Goal: Task Accomplishment & Management: Manage account settings

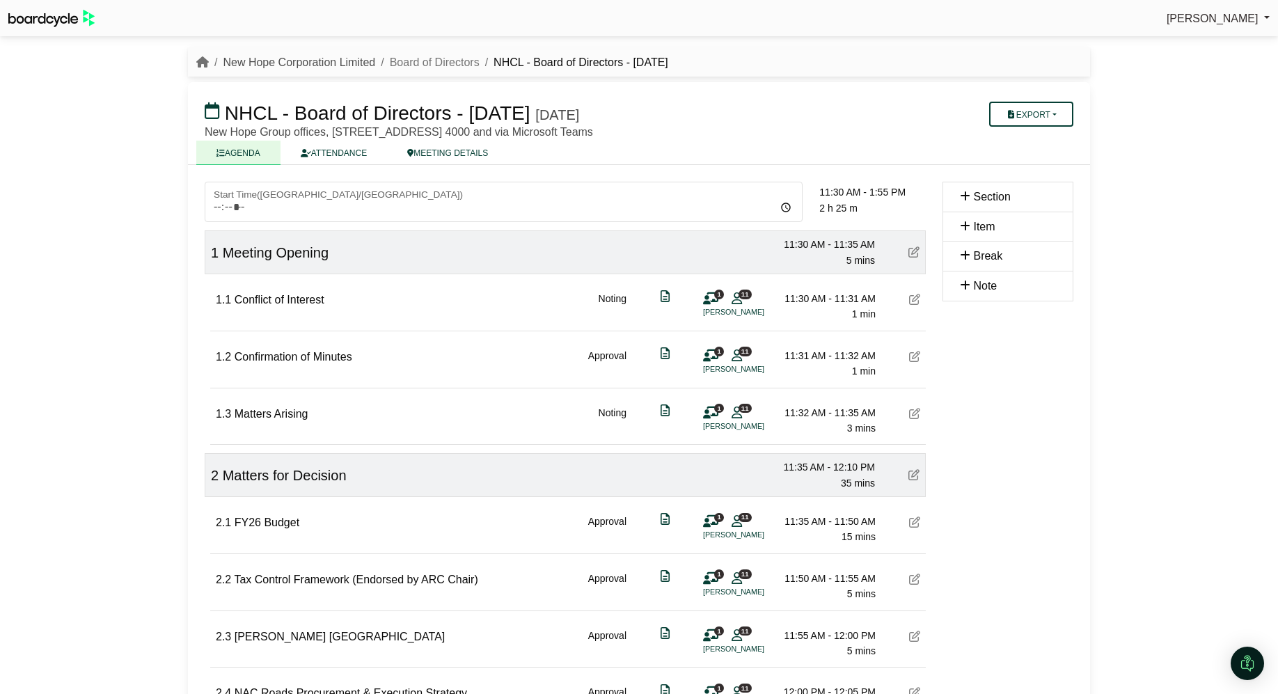
click at [355, 58] on link "New Hope Corporation Limited" at bounding box center [299, 62] width 152 height 12
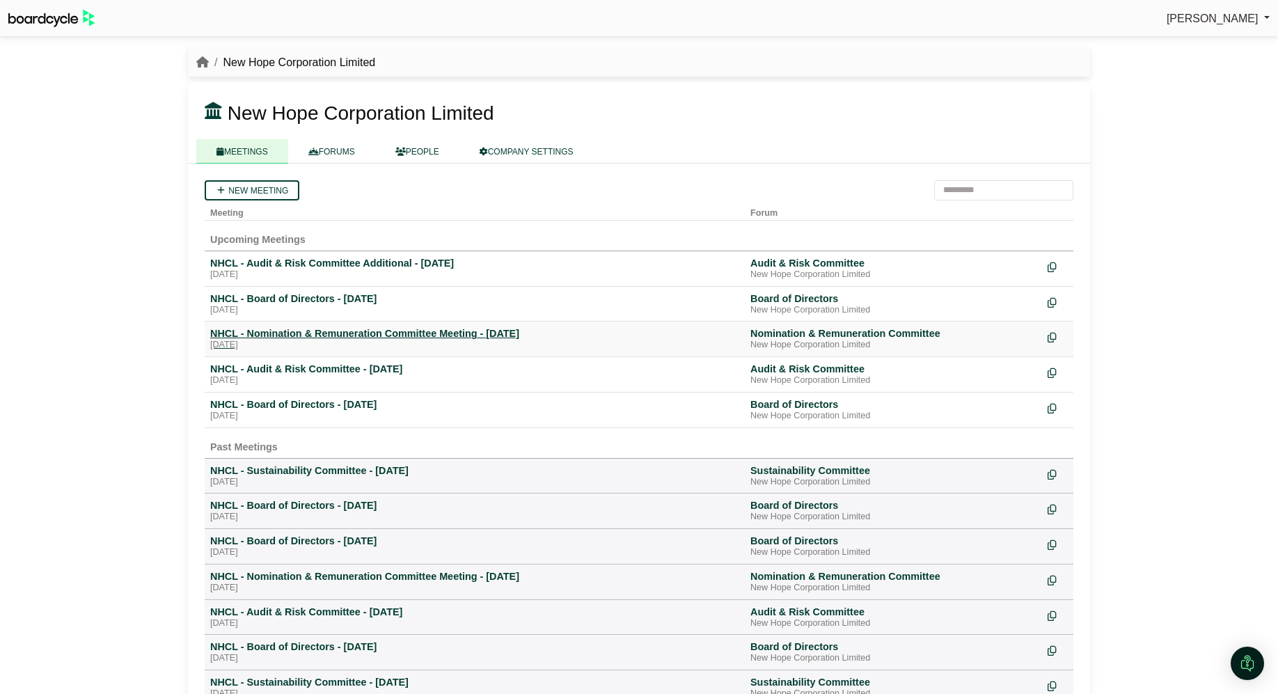
click at [354, 329] on div "NHCL - Nomination & Remuneration Committee Meeting - 28 August 2025" at bounding box center [474, 333] width 529 height 13
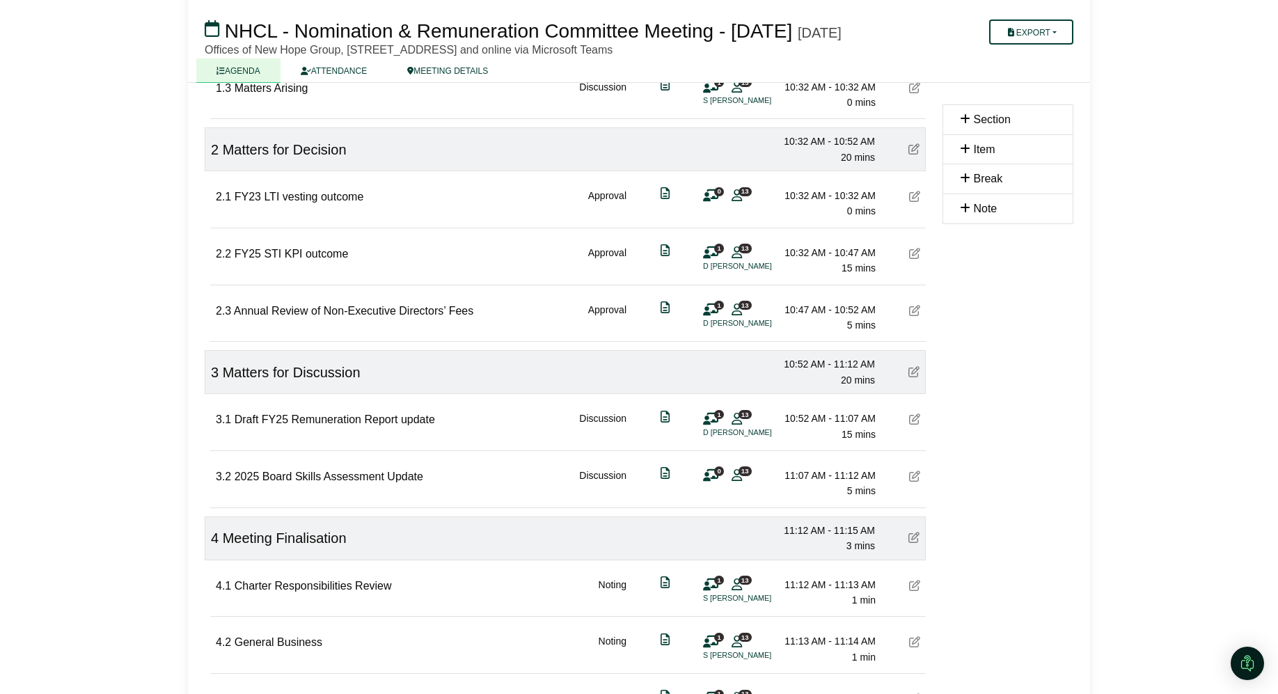
scroll to position [464, 0]
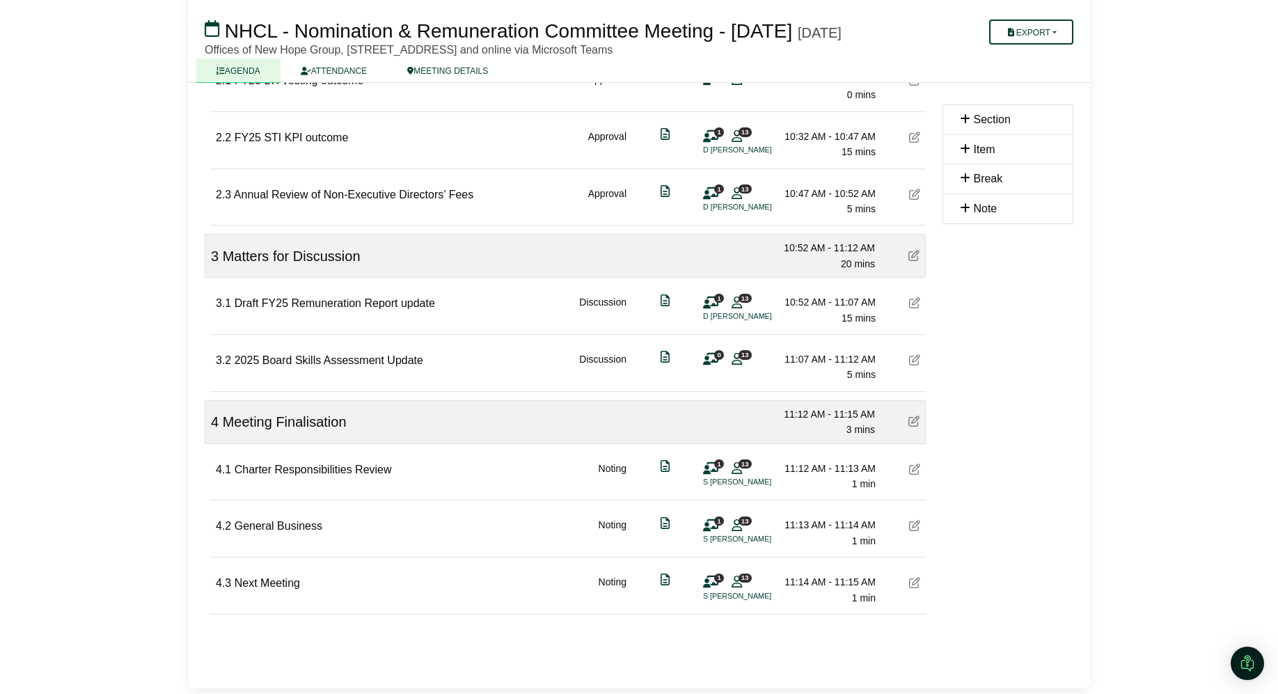
click at [915, 533] on div at bounding box center [914, 526] width 11 height 18
click at [915, 526] on icon at bounding box center [914, 525] width 11 height 11
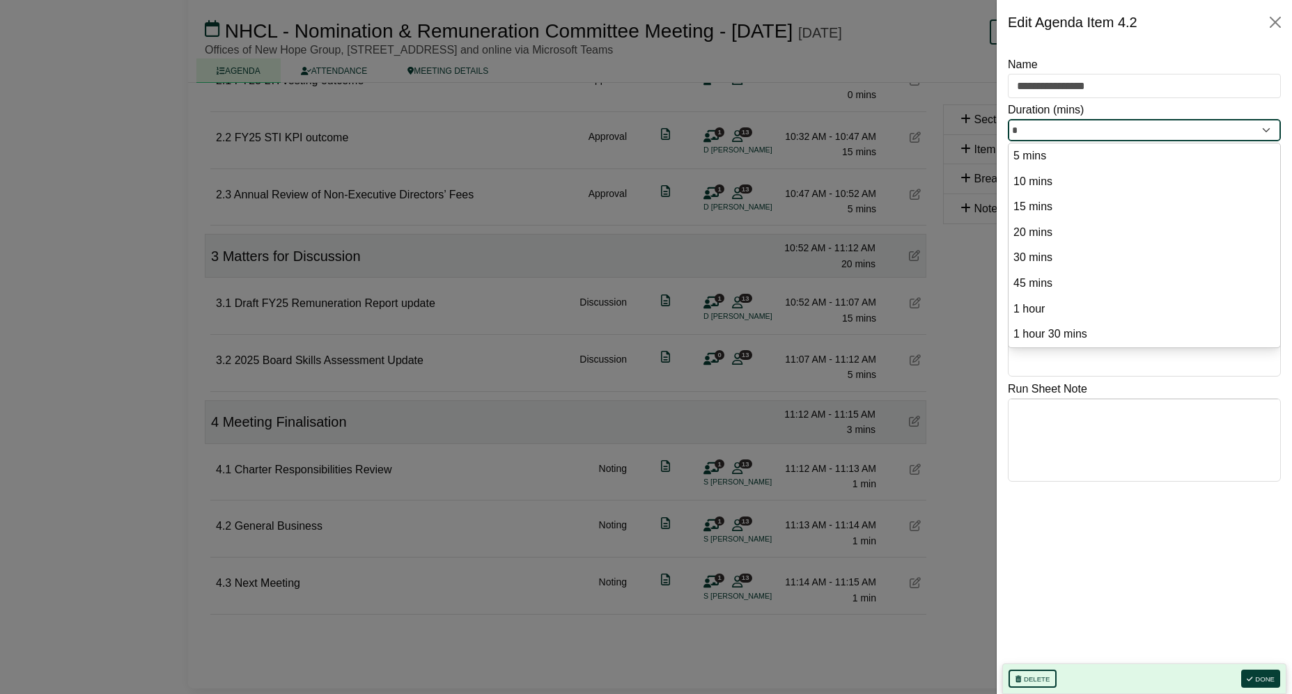
click at [1030, 134] on input "*" at bounding box center [1143, 130] width 273 height 22
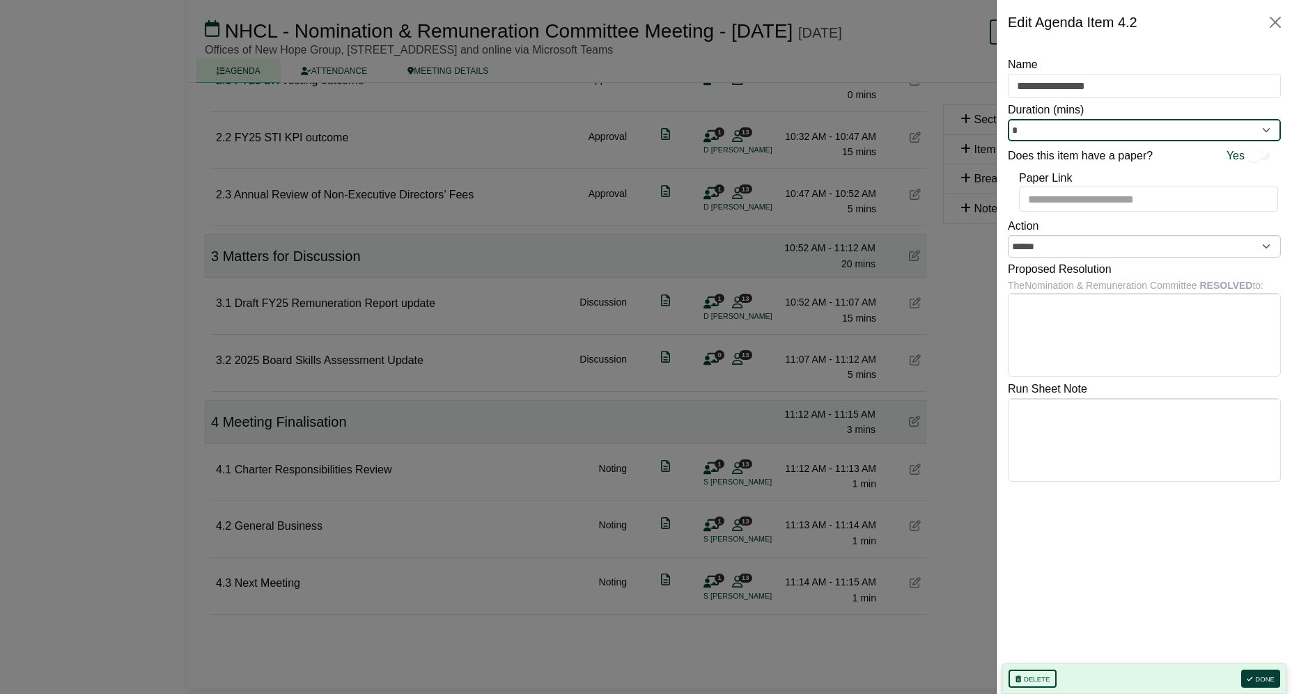
type input "*"
click at [1260, 679] on button "Done" at bounding box center [1260, 679] width 39 height 18
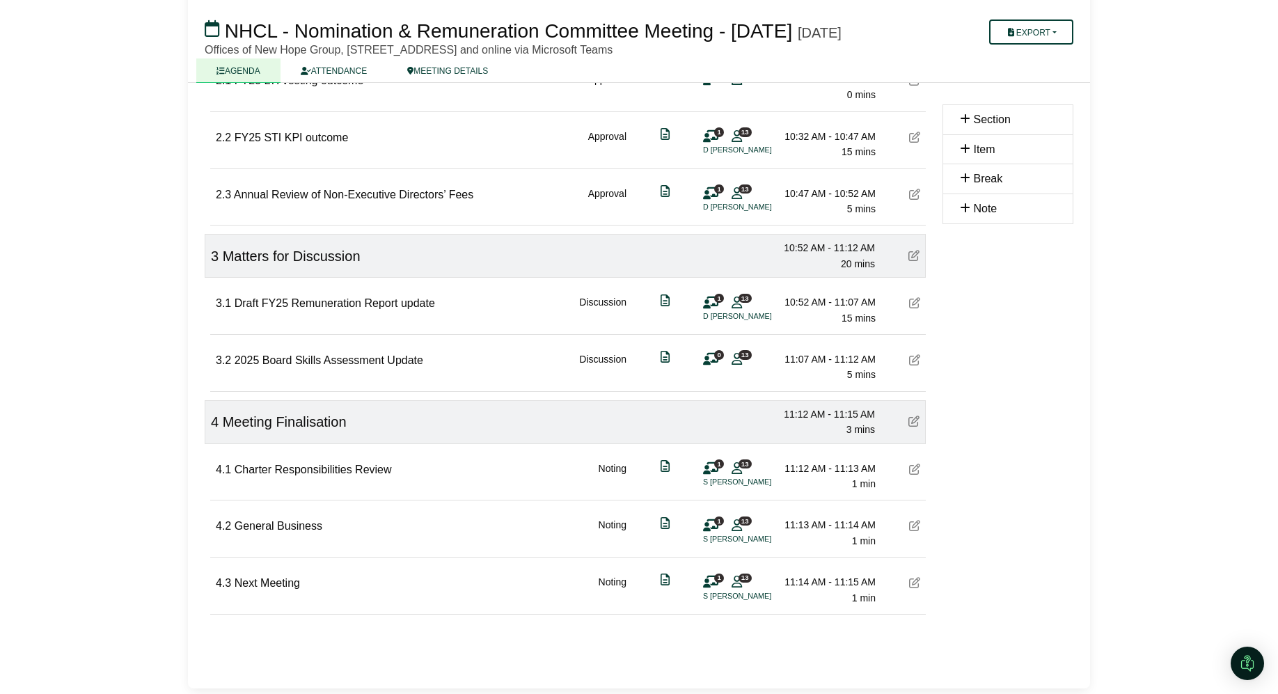
click at [911, 585] on icon at bounding box center [914, 582] width 11 height 11
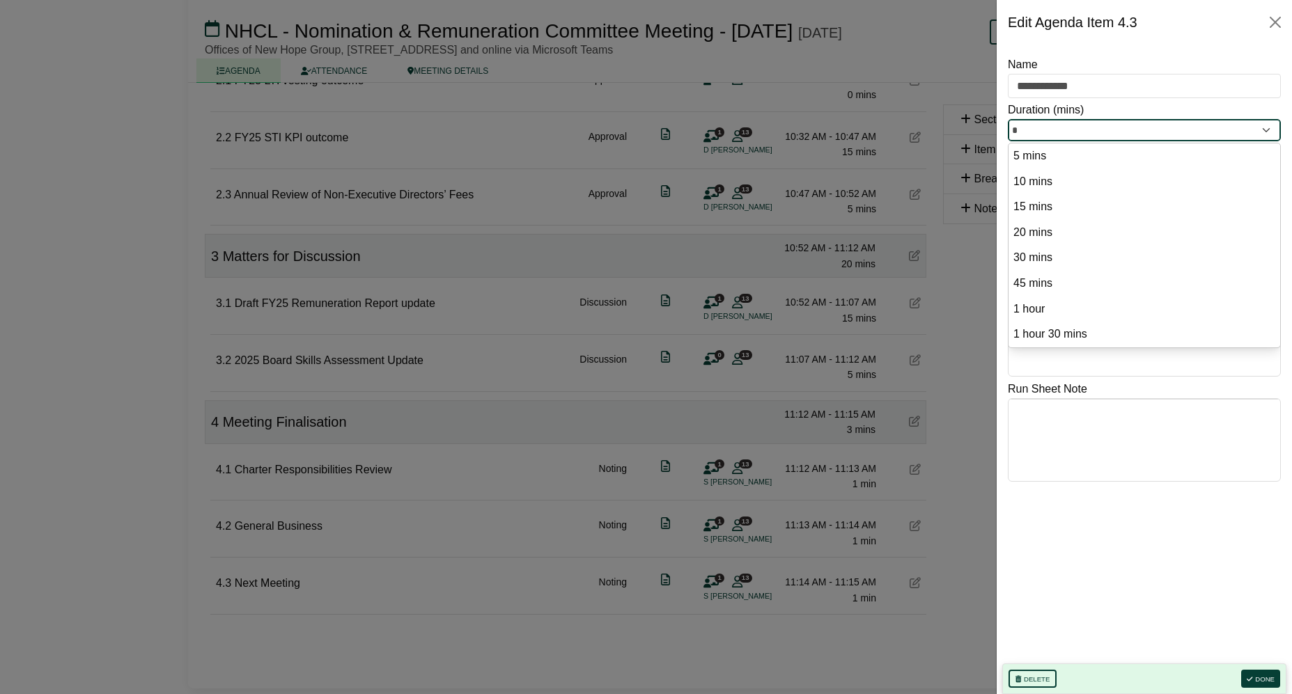
click at [1023, 125] on input "*" at bounding box center [1143, 130] width 273 height 22
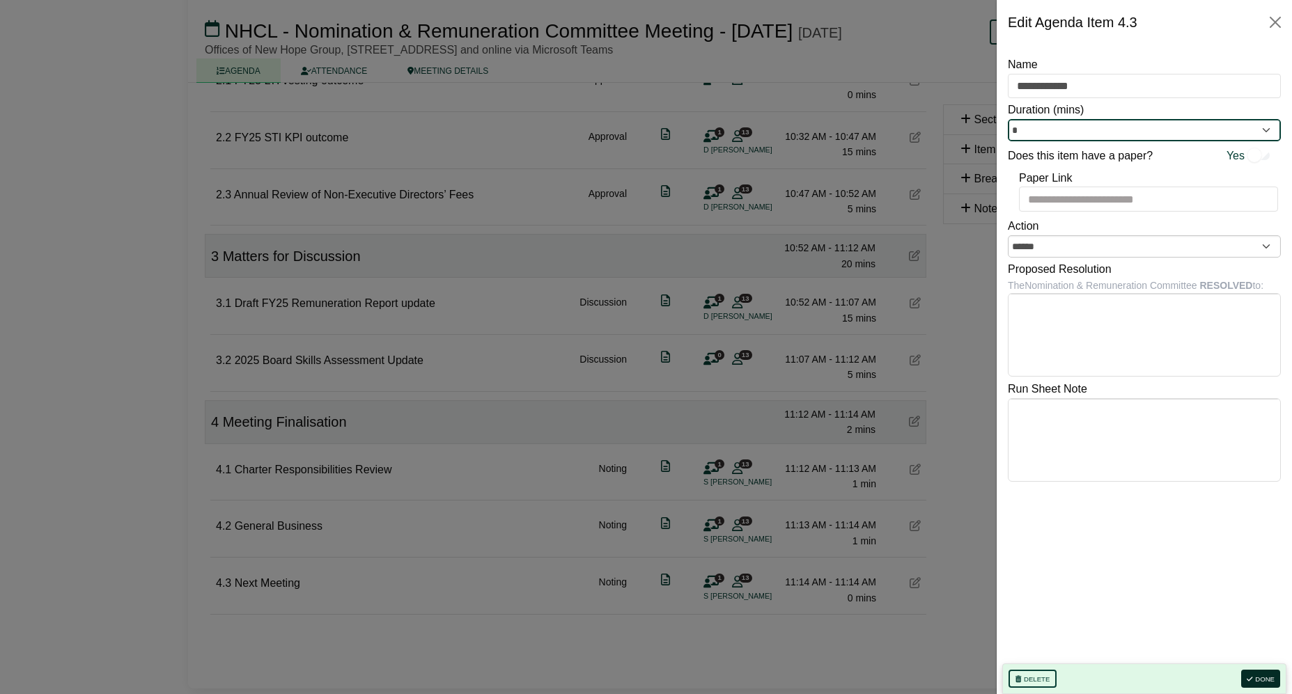
type input "*"
click at [1266, 676] on button "Done" at bounding box center [1260, 679] width 39 height 18
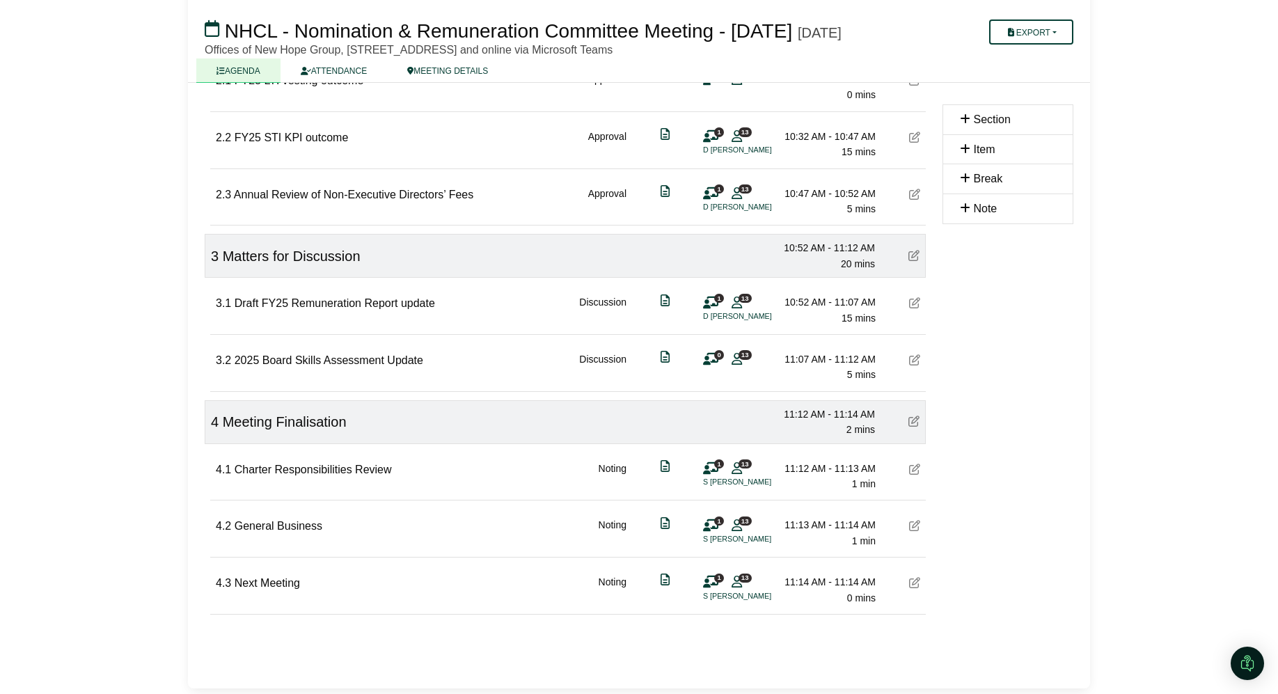
click at [1038, 420] on div "Section Item Break Note" at bounding box center [1008, 206] width 148 height 932
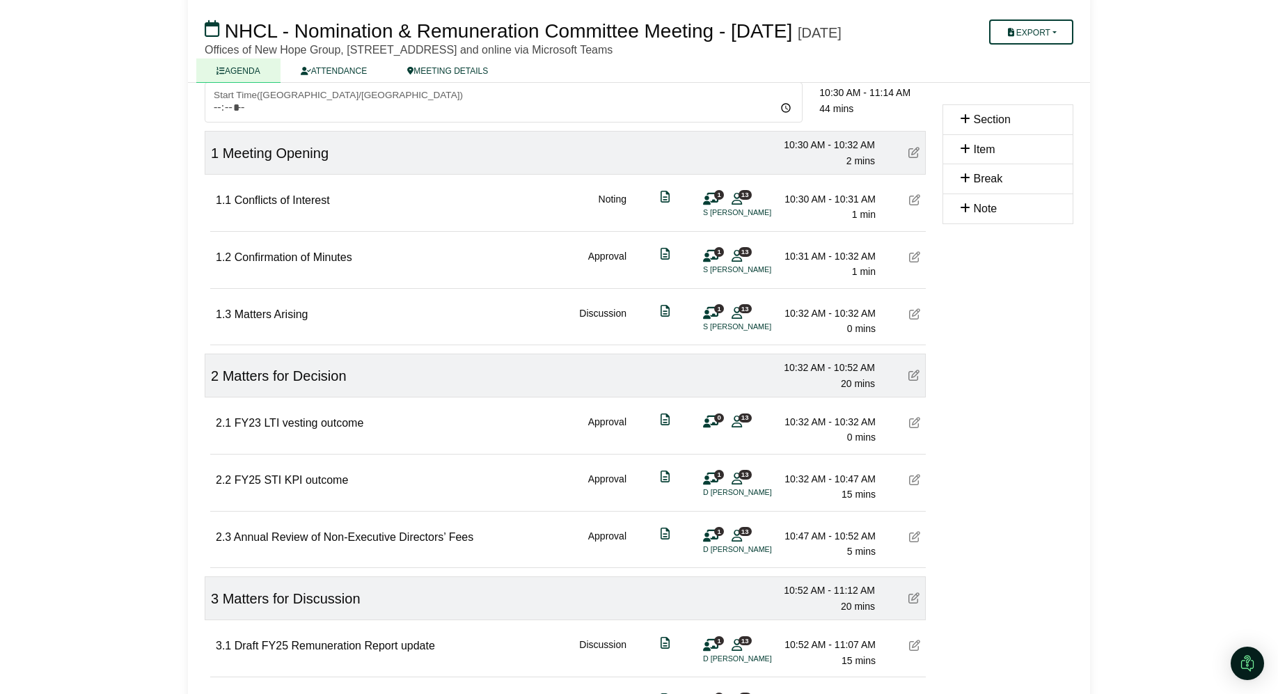
scroll to position [174, 0]
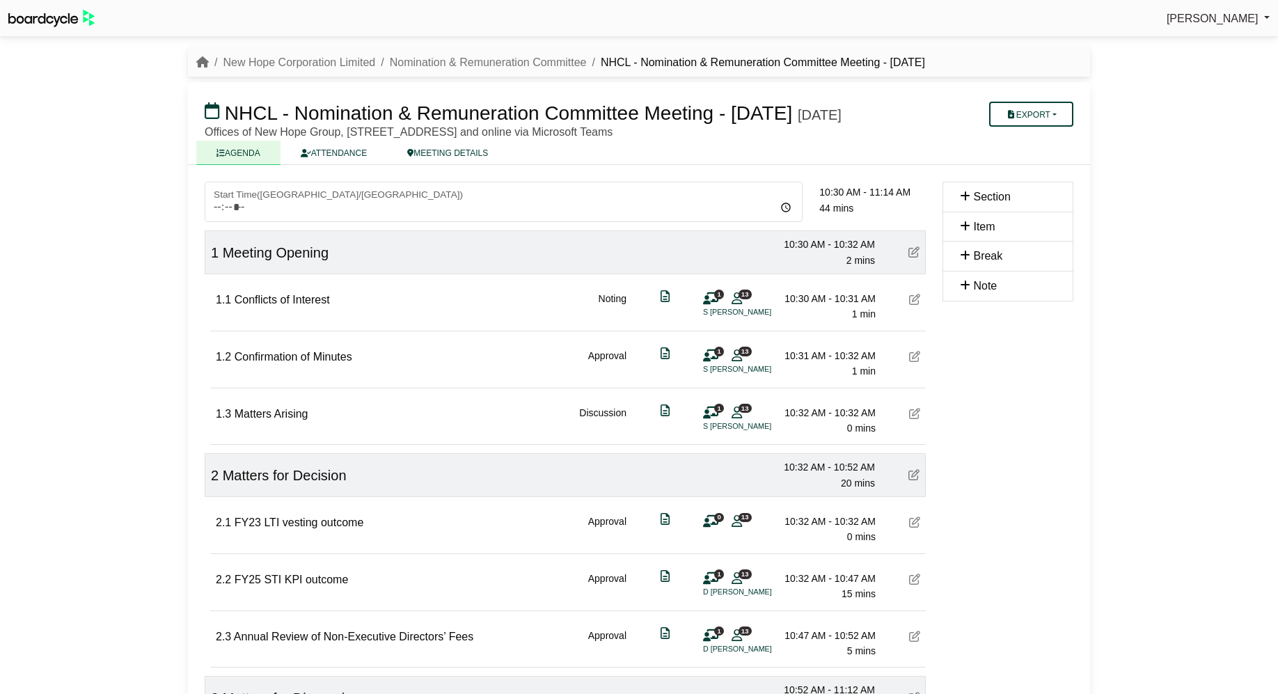
scroll to position [174, 0]
